Goal: Task Accomplishment & Management: Manage account settings

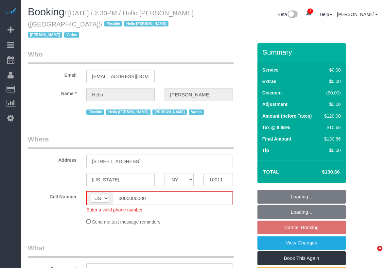
select select "NY"
select select "number:89"
select select "number:90"
select select "number:15"
select select "number:6"
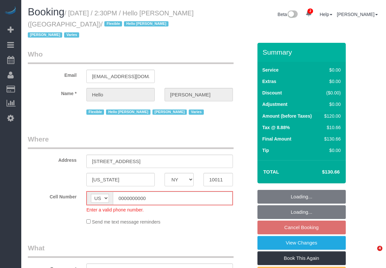
select select "number:21"
select select "1"
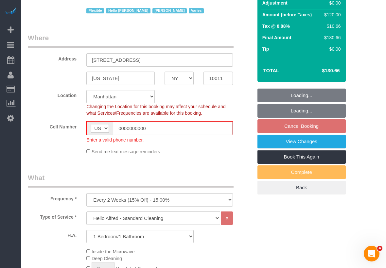
select select "object:1328"
select select "22348"
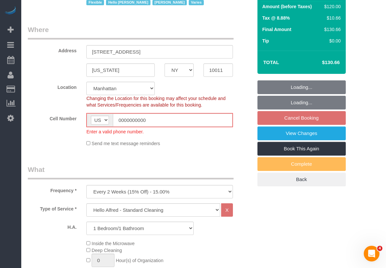
select select "1"
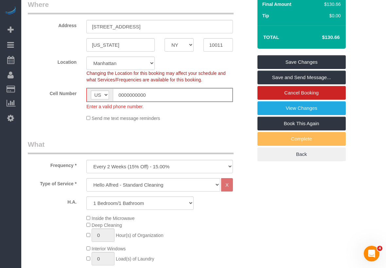
scroll to position [319, 0]
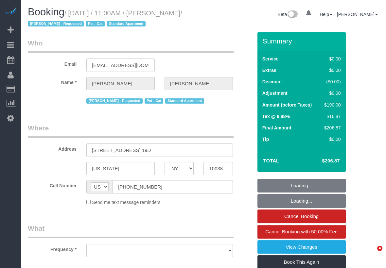
select select "NY"
select select "number:58"
select select "number:72"
select select "number:14"
select select "number:5"
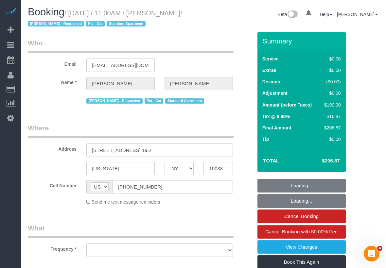
select select "string:stripe-pm_1MW4TA4VGloSiKo7mam2n3lX"
select select "2"
select select "object:904"
select select "spot1"
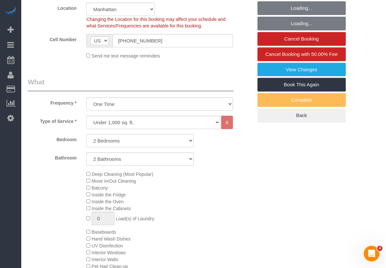
select select "2"
